Goal: Task Accomplishment & Management: Use online tool/utility

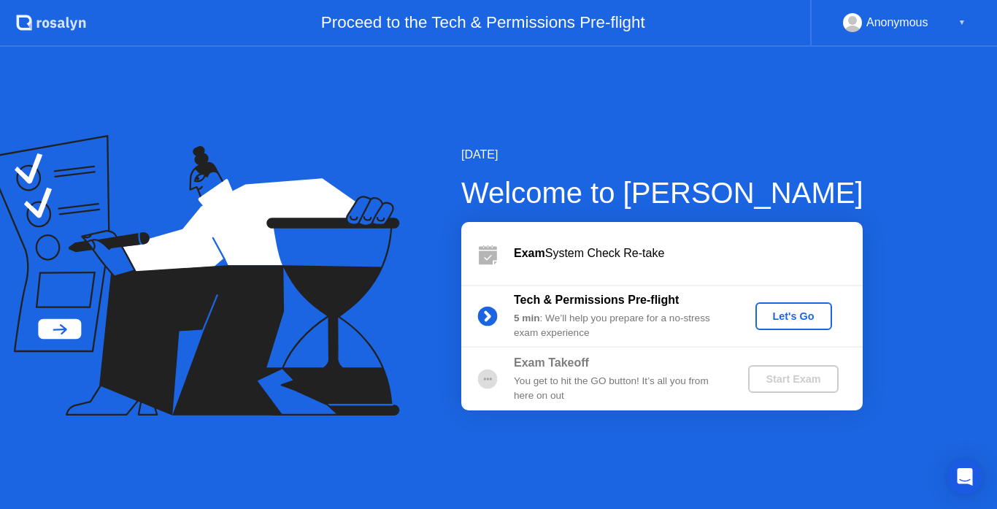
click at [816, 310] on div "Let's Go" at bounding box center [794, 316] width 65 height 12
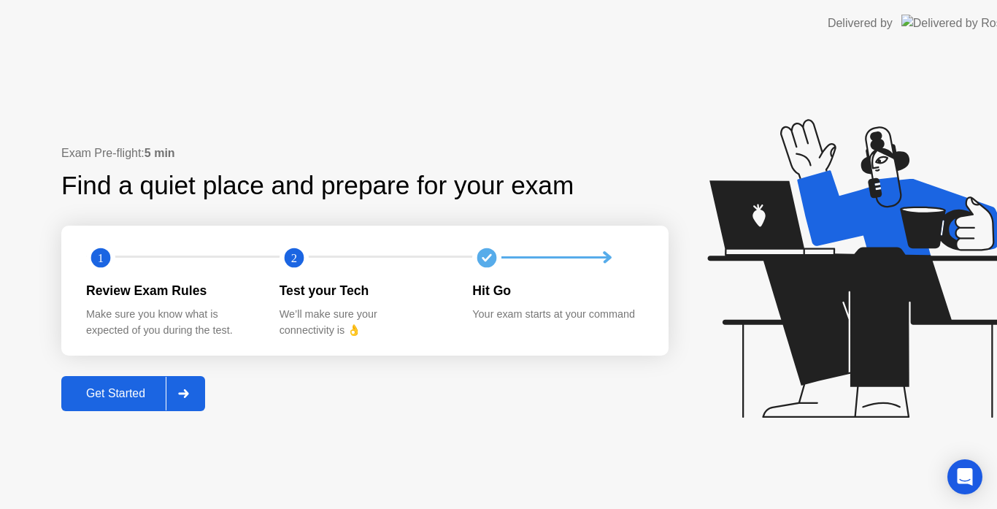
click at [805, 319] on icon at bounding box center [860, 268] width 305 height 299
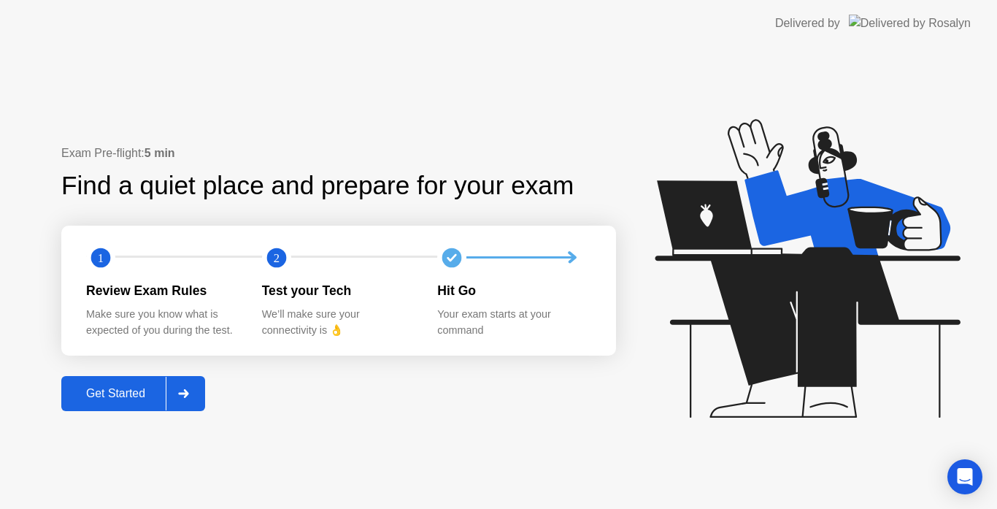
click at [193, 393] on div at bounding box center [183, 394] width 35 height 34
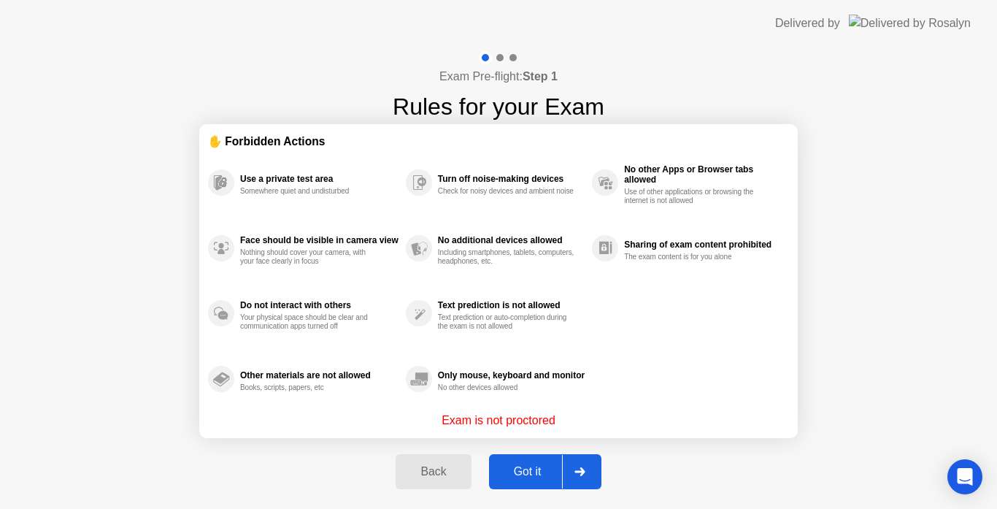
click at [539, 458] on button "Got it" at bounding box center [545, 471] width 112 height 35
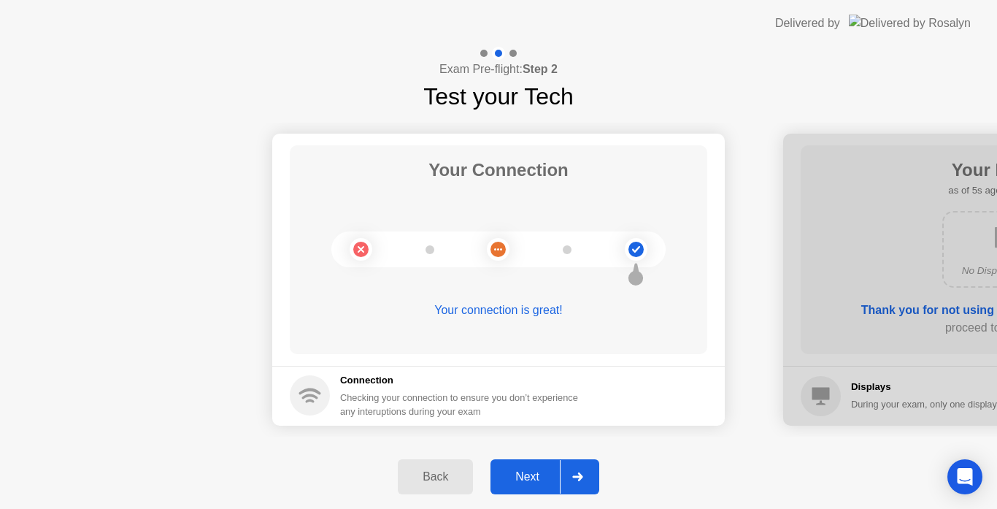
click at [544, 472] on div "Next" at bounding box center [527, 476] width 65 height 13
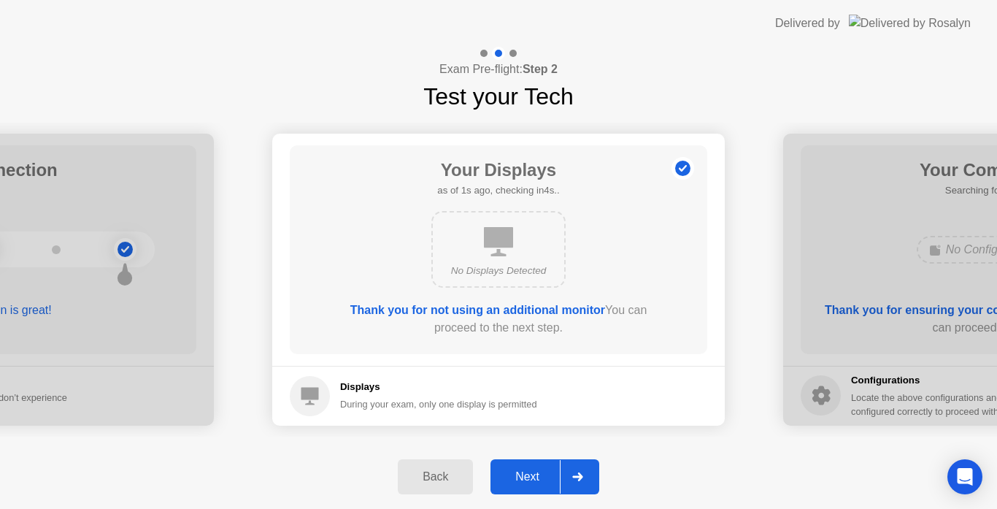
click at [544, 472] on div "Next" at bounding box center [527, 476] width 65 height 13
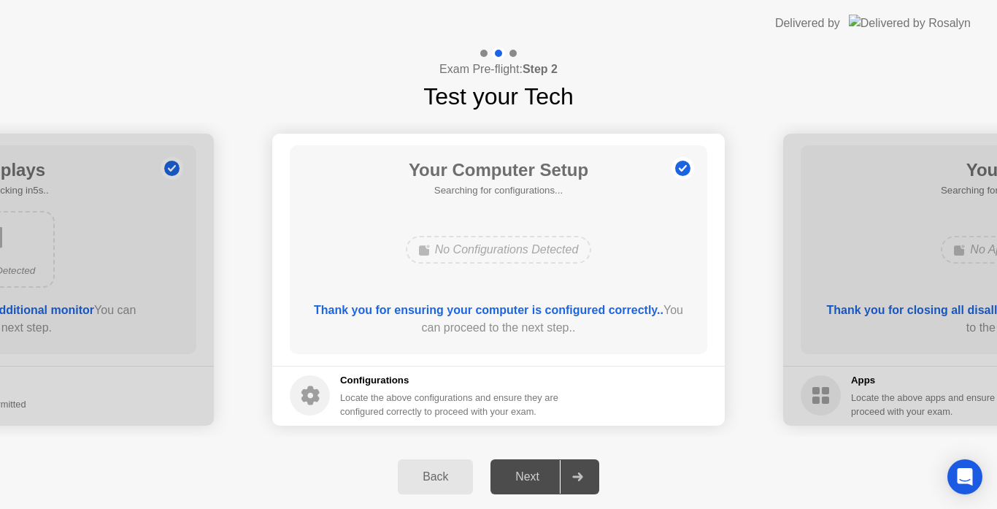
click at [544, 472] on div "Next" at bounding box center [527, 476] width 65 height 13
click at [514, 478] on div "Next" at bounding box center [527, 476] width 65 height 13
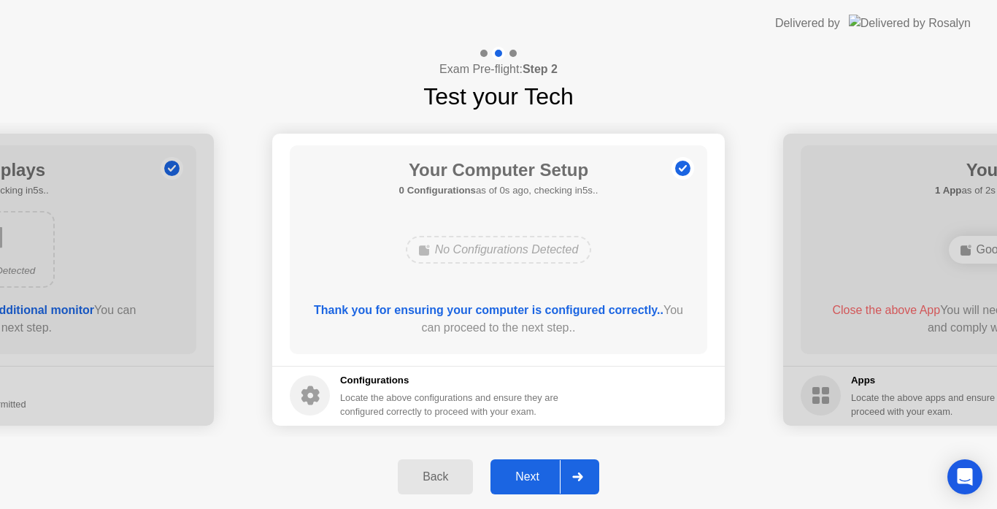
click at [514, 478] on div "Next" at bounding box center [527, 476] width 65 height 13
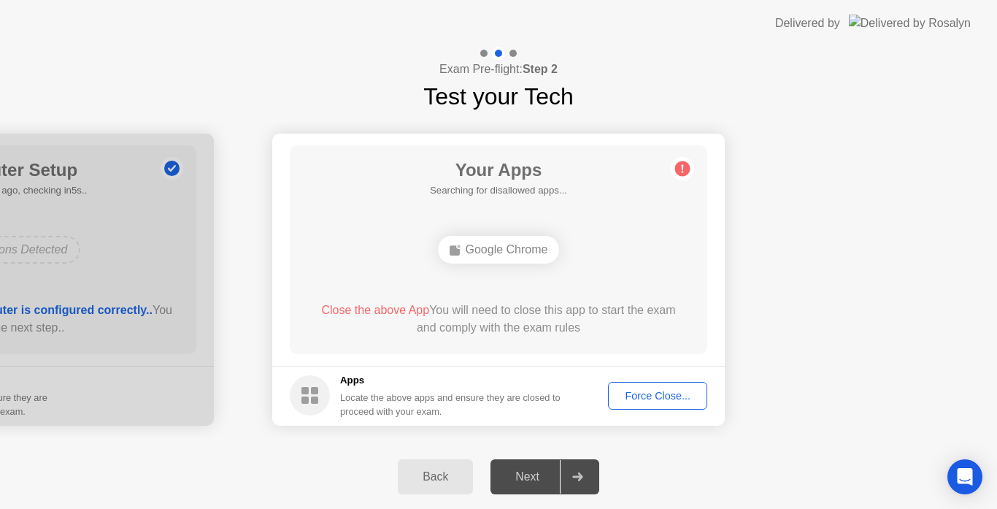
click at [611, 405] on button "Force Close..." at bounding box center [657, 396] width 99 height 28
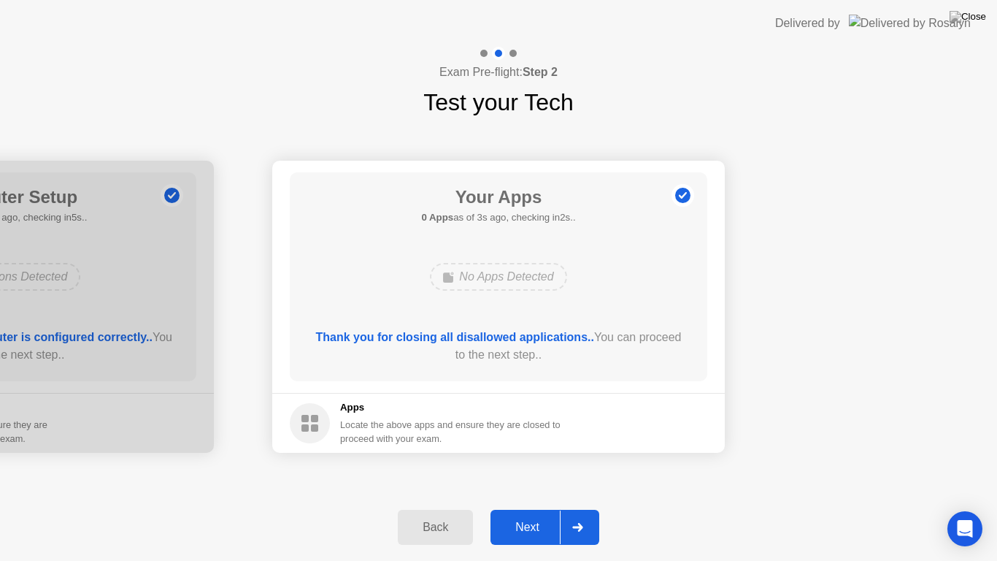
click at [548, 508] on div "Next" at bounding box center [527, 527] width 65 height 13
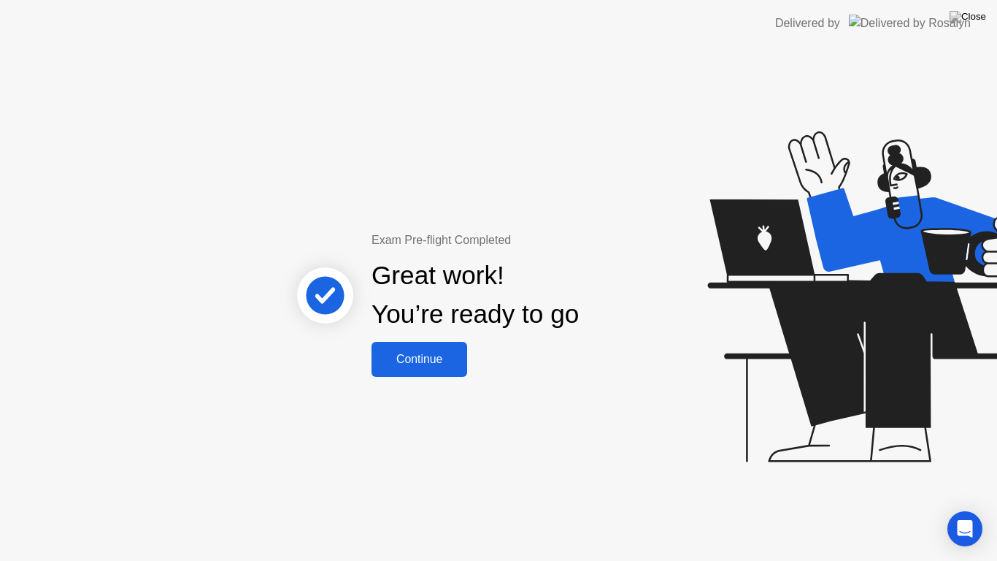
click at [441, 371] on button "Continue" at bounding box center [420, 359] width 96 height 35
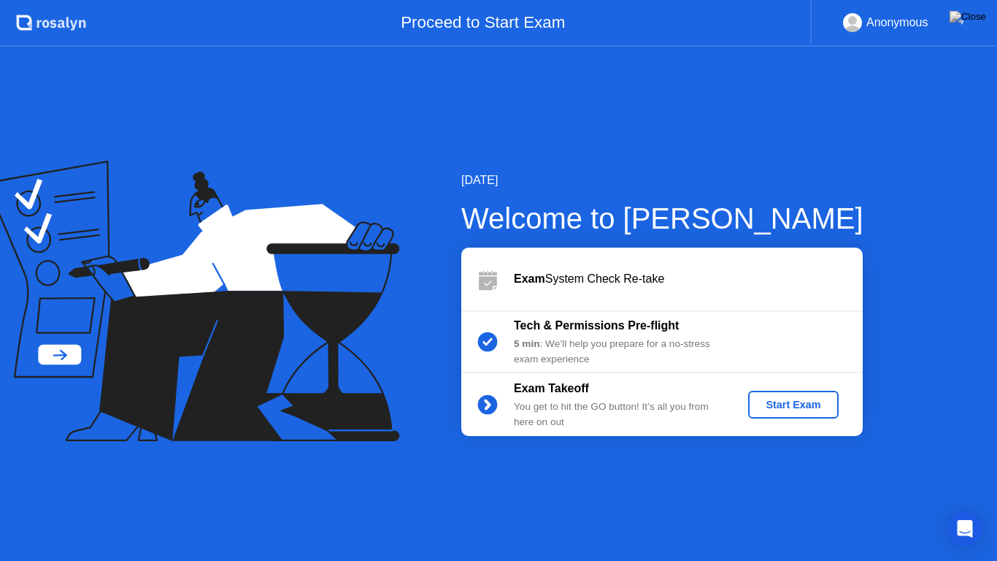
click at [792, 413] on button "Start Exam" at bounding box center [793, 405] width 90 height 28
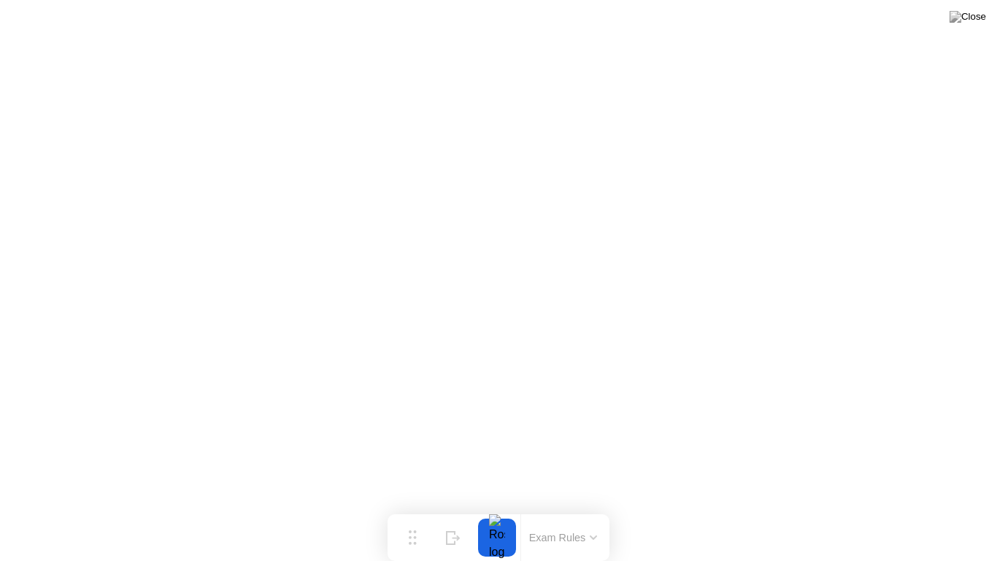
click at [499, 508] on div at bounding box center [497, 537] width 31 height 38
click at [500, 508] on div at bounding box center [497, 537] width 31 height 38
click at [973, 18] on img at bounding box center [968, 17] width 37 height 12
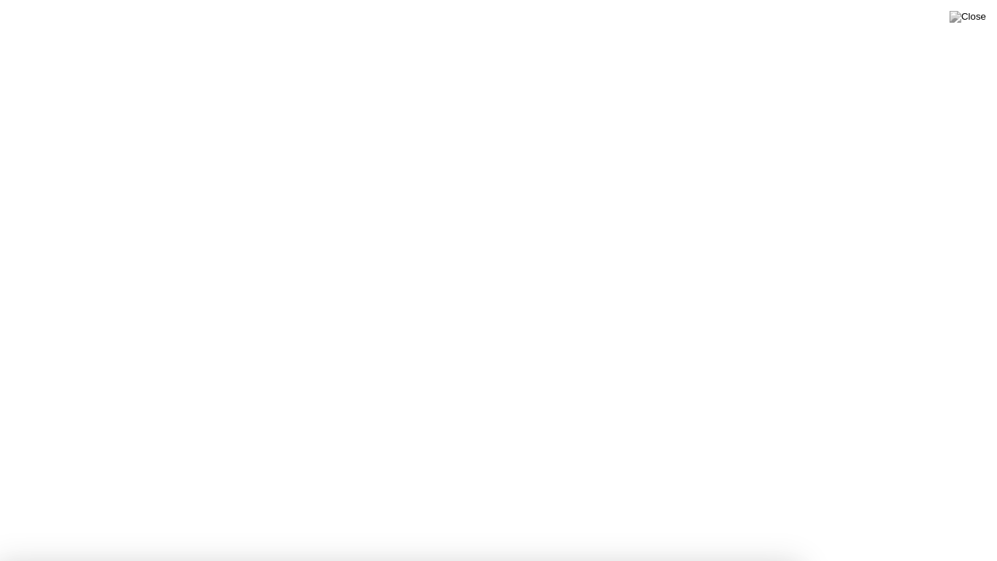
click at [973, 23] on img at bounding box center [968, 17] width 37 height 12
